Goal: Transaction & Acquisition: Book appointment/travel/reservation

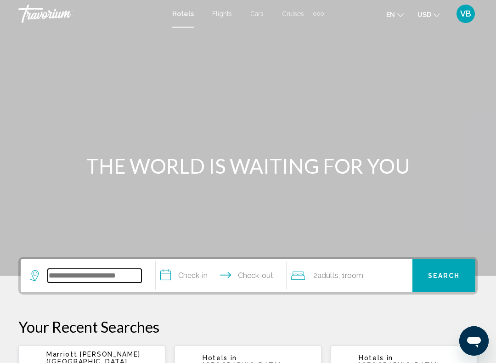
click at [96, 269] on input "Search widget" at bounding box center [95, 276] width 94 height 14
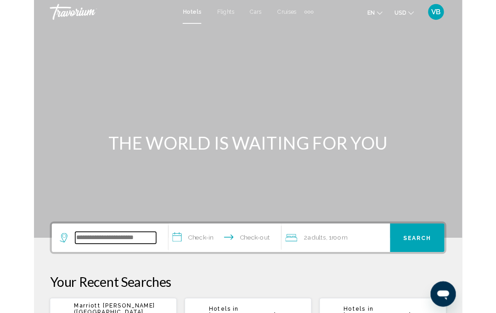
scroll to position [15, 0]
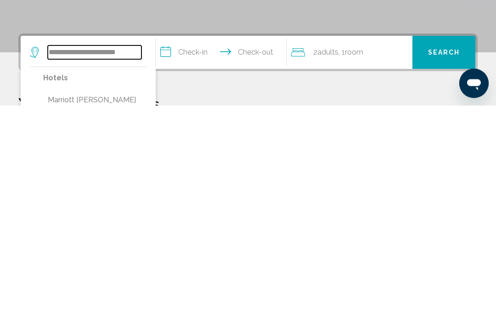
type input "**********"
click at [436, 257] on span "Search" at bounding box center [444, 260] width 32 height 7
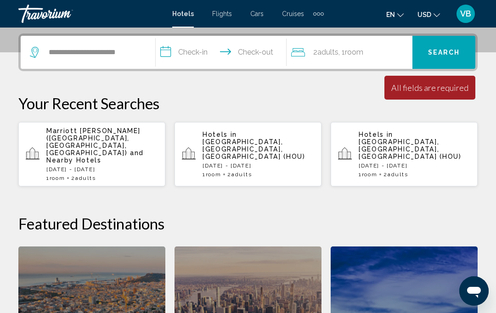
click at [98, 147] on p "[GEOGRAPHIC_DATA][PERSON_NAME] ([GEOGRAPHIC_DATA], [GEOGRAPHIC_DATA], [GEOGRAPH…" at bounding box center [102, 145] width 112 height 37
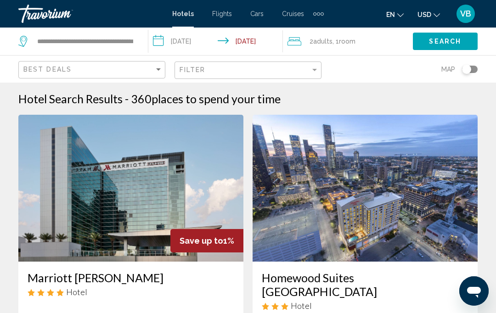
click at [161, 200] on img "Main content" at bounding box center [130, 188] width 225 height 147
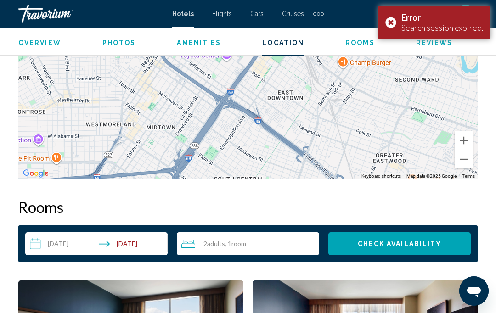
scroll to position [1185, 0]
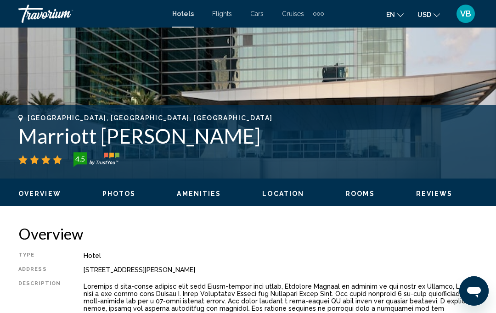
click at [357, 190] on span "Rooms" at bounding box center [360, 193] width 29 height 7
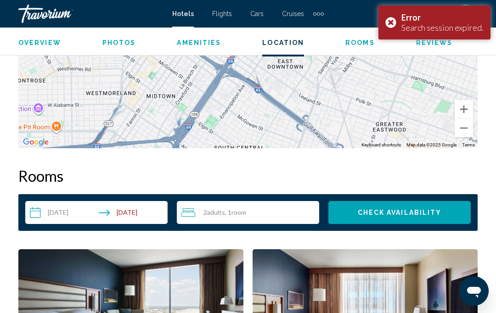
scroll to position [1208, 0]
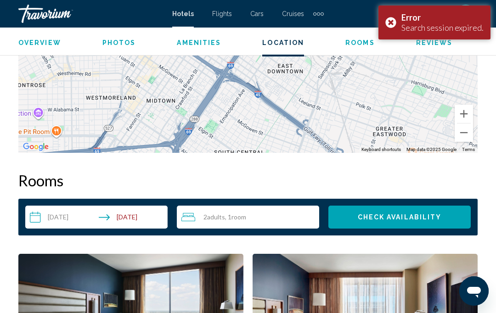
click at [367, 218] on span "Check Availability" at bounding box center [400, 217] width 84 height 7
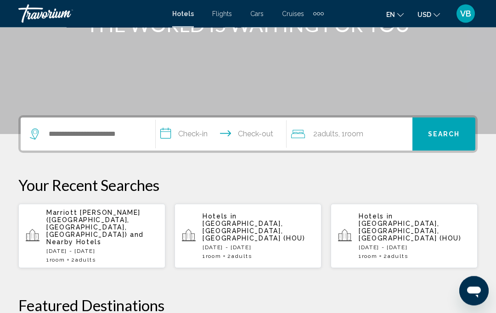
scroll to position [142, 0]
click at [106, 230] on p "[GEOGRAPHIC_DATA][PERSON_NAME] ([GEOGRAPHIC_DATA], [GEOGRAPHIC_DATA], [GEOGRAPH…" at bounding box center [102, 227] width 112 height 37
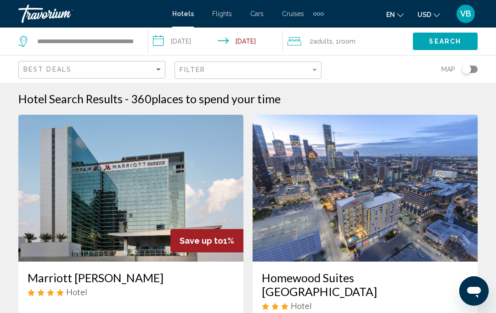
click at [138, 170] on img "Main content" at bounding box center [130, 188] width 225 height 147
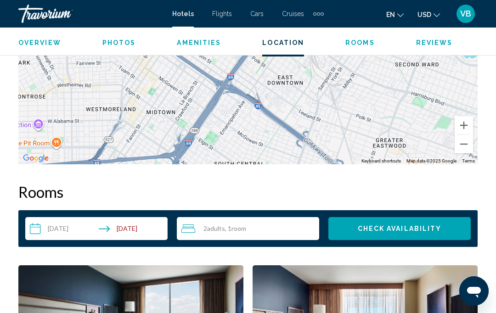
scroll to position [1192, 0]
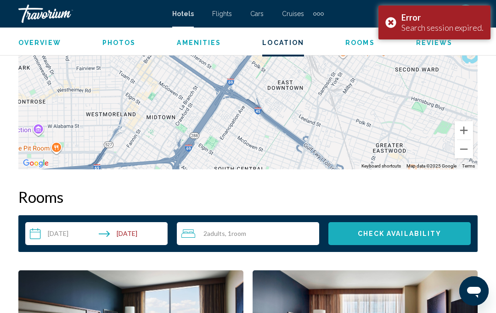
click at [373, 233] on span "Check Availability" at bounding box center [400, 234] width 84 height 7
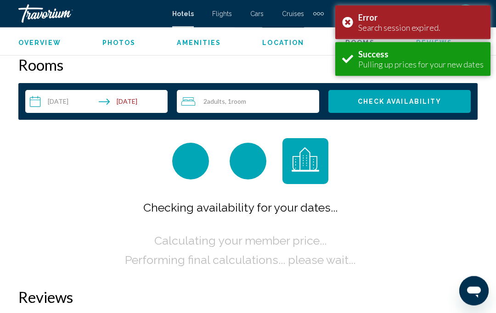
scroll to position [1324, 0]
